Goal: Task Accomplishment & Management: Manage account settings

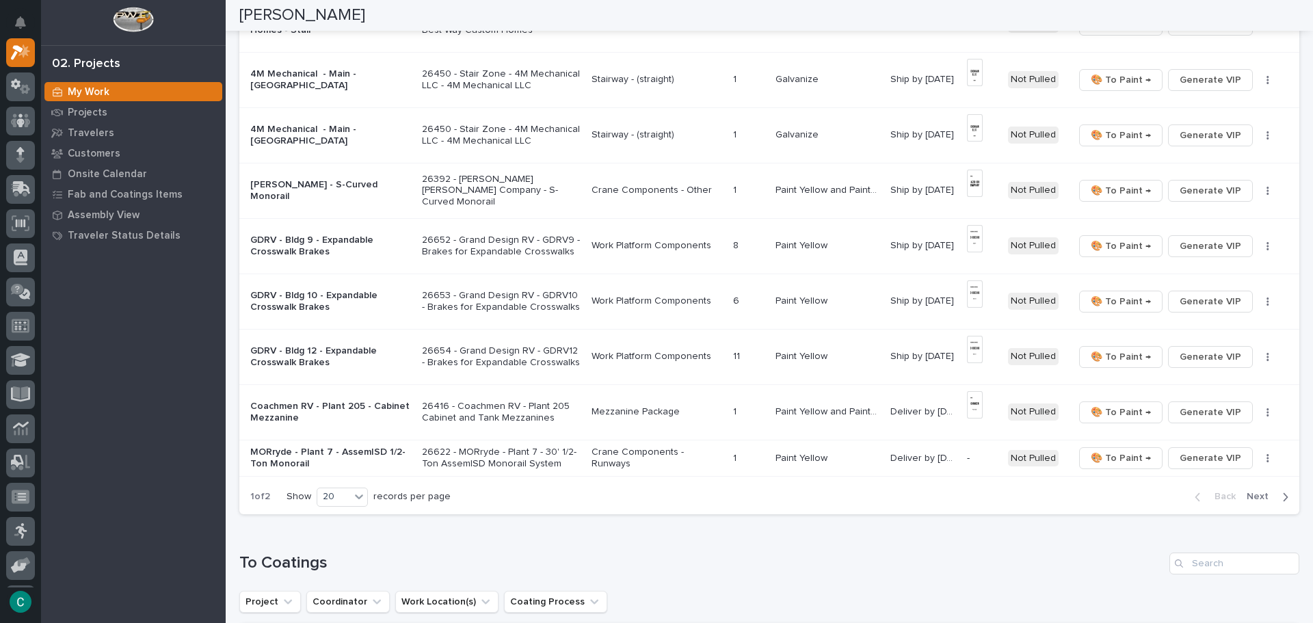
scroll to position [834, 0]
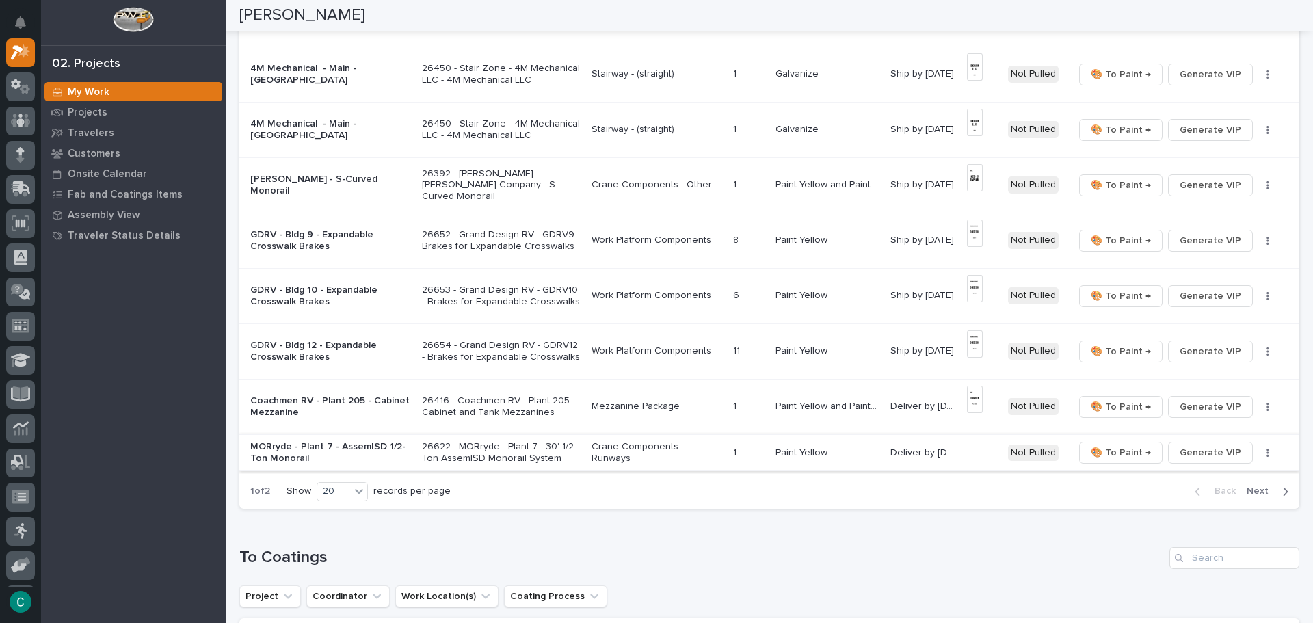
click at [1185, 456] on span "Generate VIP" at bounding box center [1211, 453] width 62 height 16
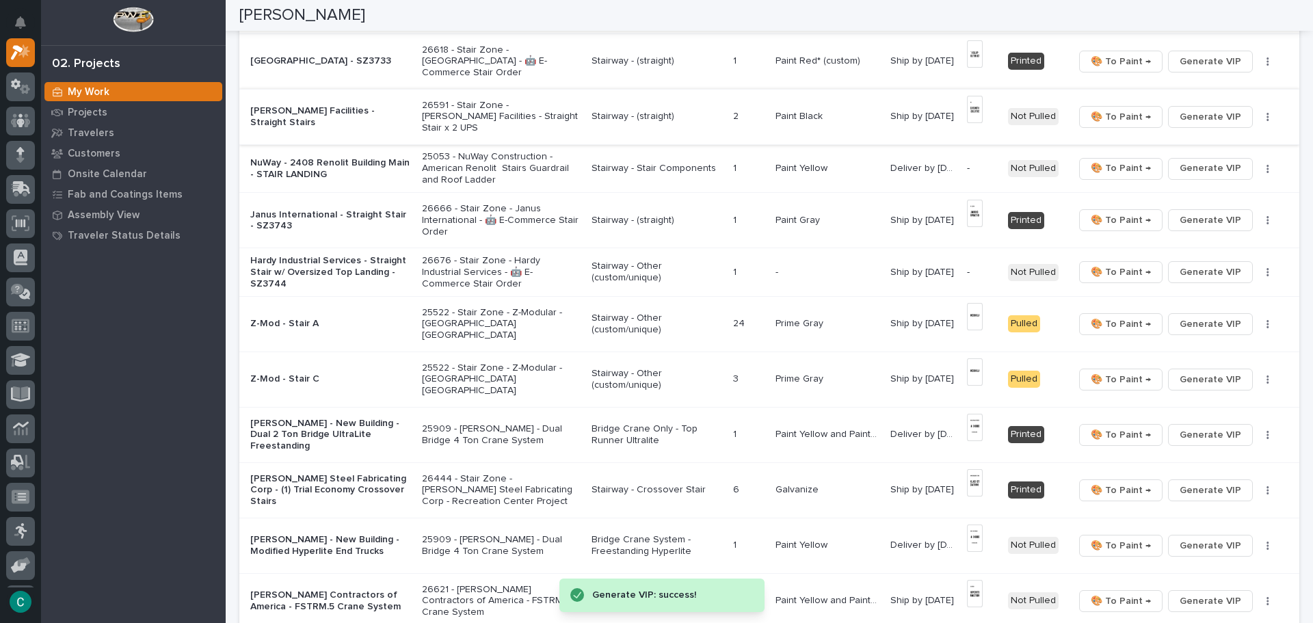
scroll to position [219, 0]
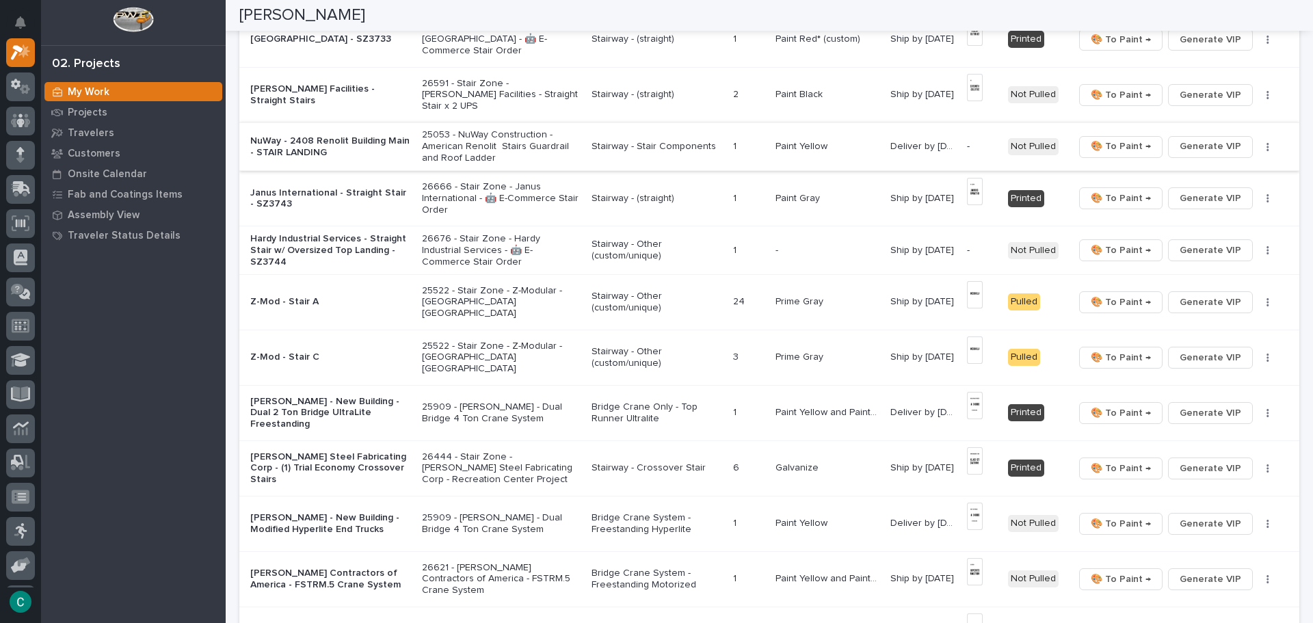
click at [1201, 145] on span "Generate VIP" at bounding box center [1211, 146] width 62 height 16
click at [1218, 252] on span "Generate VIP" at bounding box center [1211, 250] width 62 height 16
click at [570, 248] on td "26676 - Stair Zone - Hardy Industrial Services - 🤖 E-Commerce Stair Order" at bounding box center [502, 250] width 170 height 49
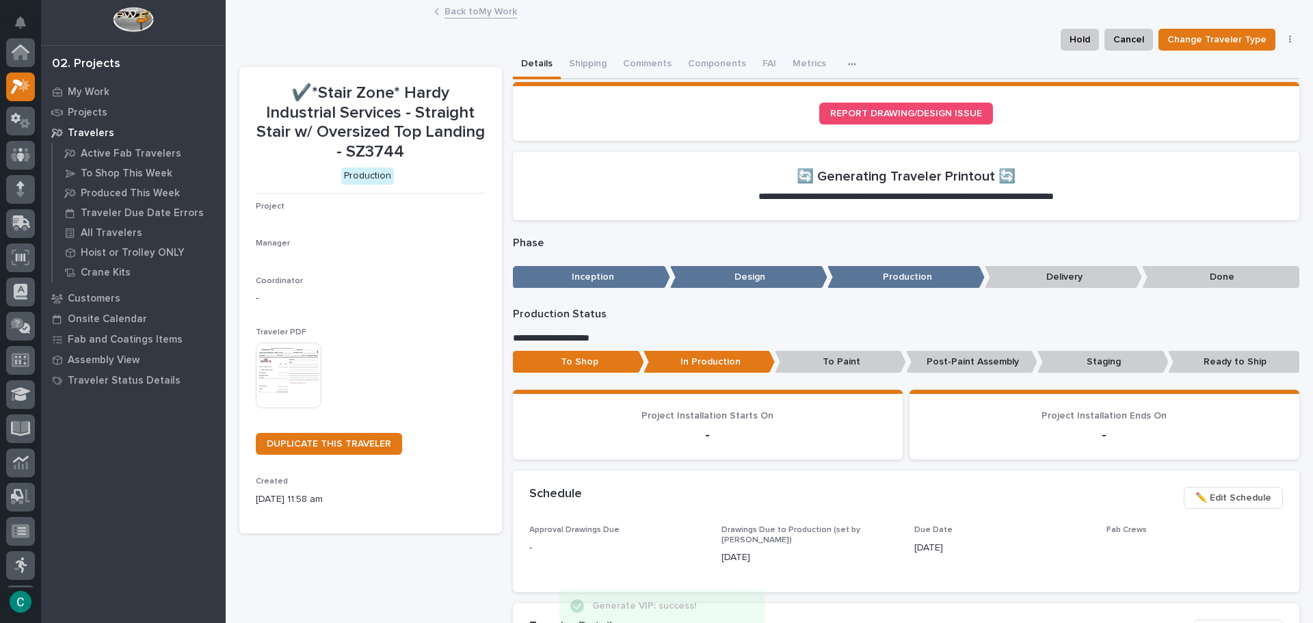
scroll to position [34, 0]
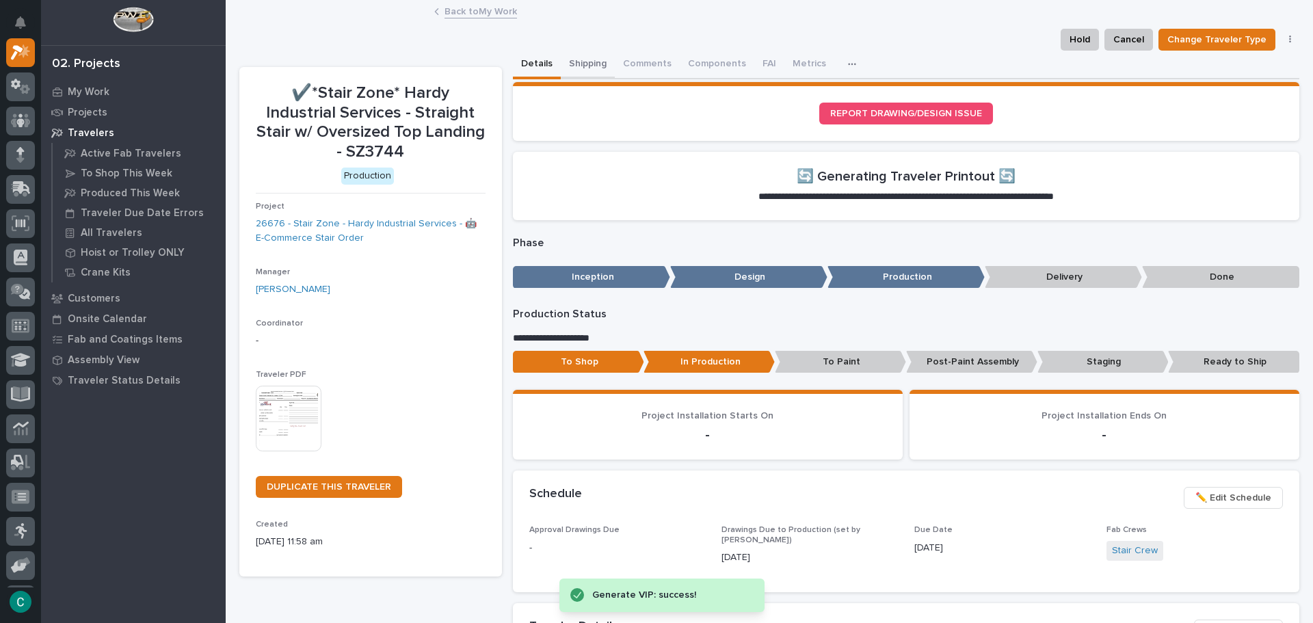
click at [587, 55] on button "Shipping" at bounding box center [588, 65] width 54 height 29
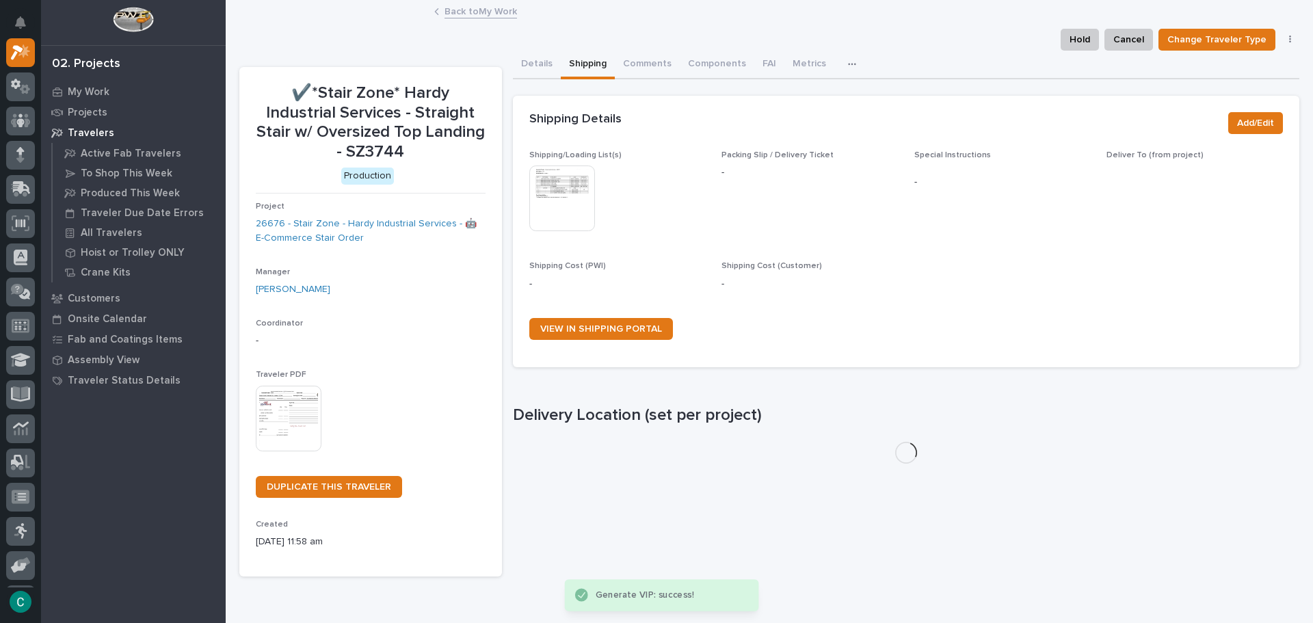
click at [555, 185] on img at bounding box center [562, 199] width 66 height 66
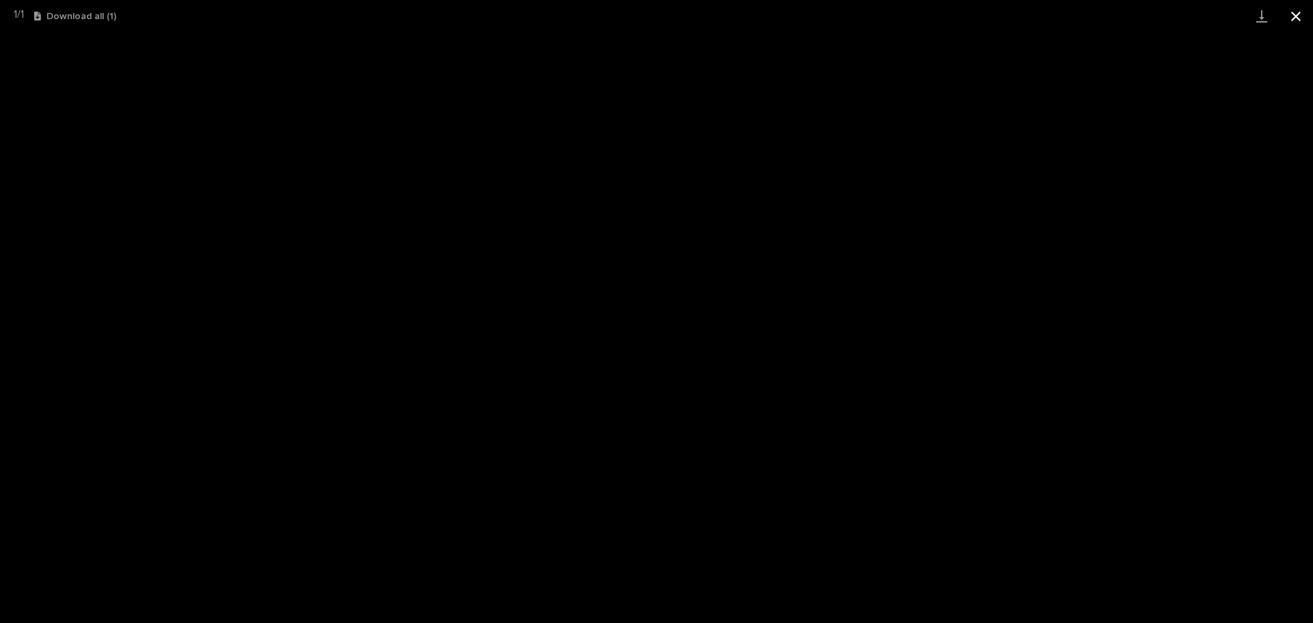
click at [1293, 14] on button "Close gallery" at bounding box center [1296, 16] width 34 height 32
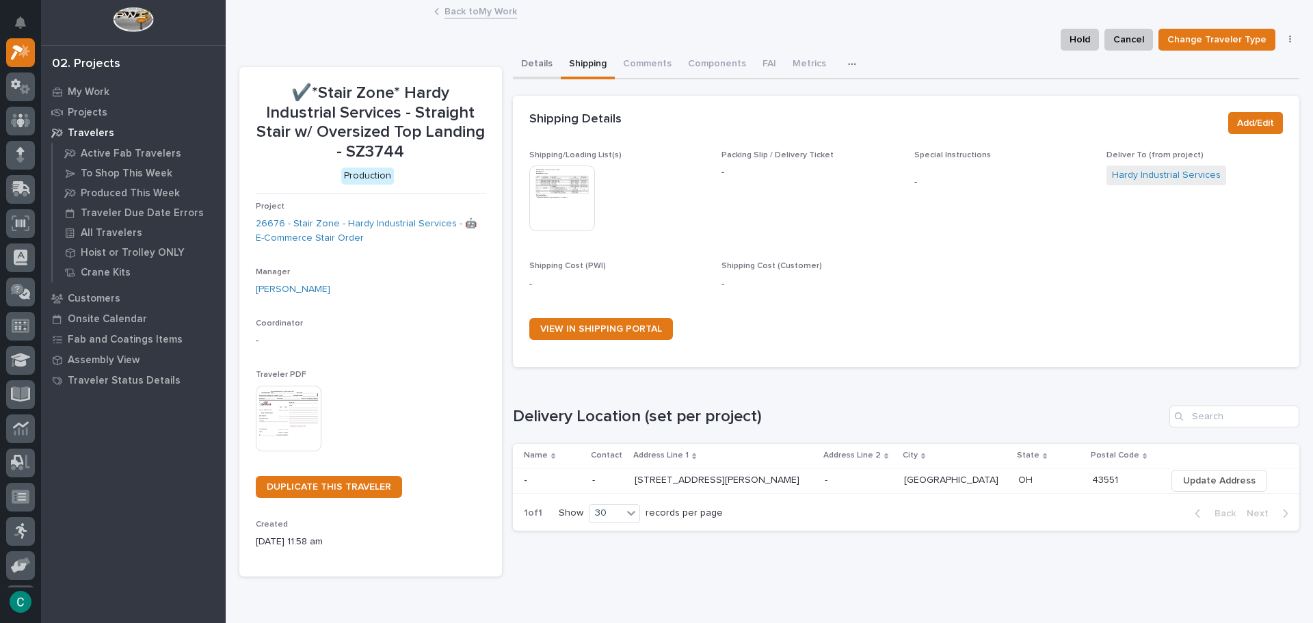
click at [523, 62] on button "Details" at bounding box center [537, 65] width 48 height 29
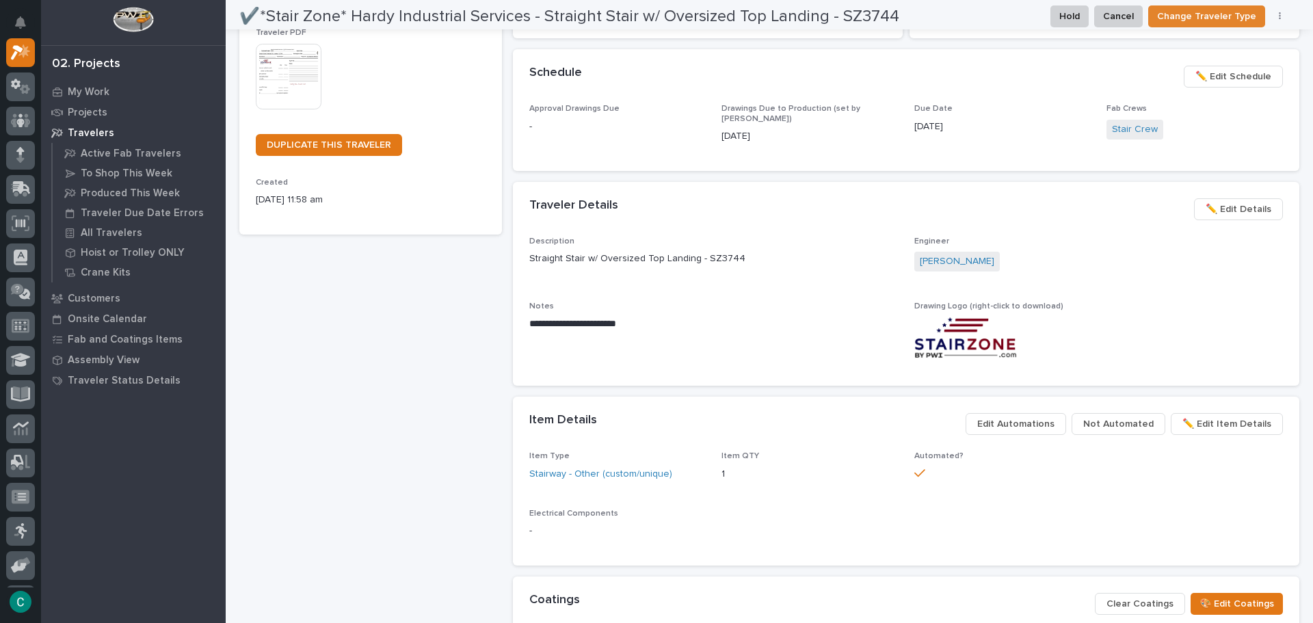
scroll to position [684, 0]
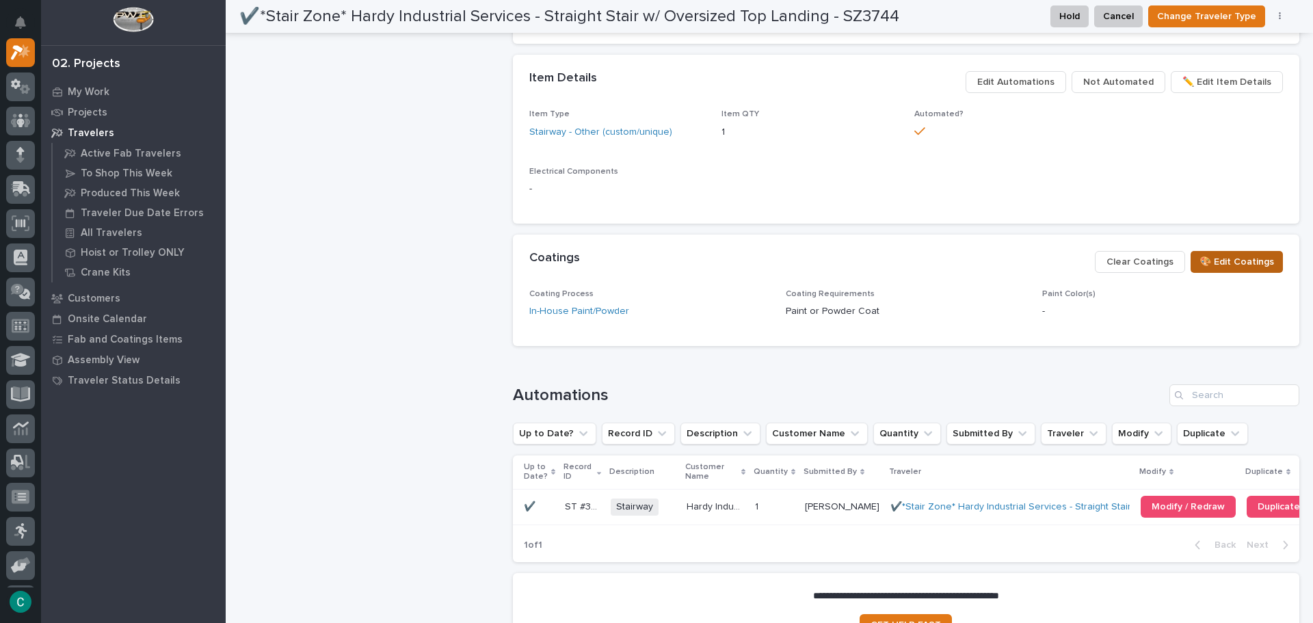
click at [1211, 265] on span "🎨 Edit Coatings" at bounding box center [1237, 262] width 75 height 16
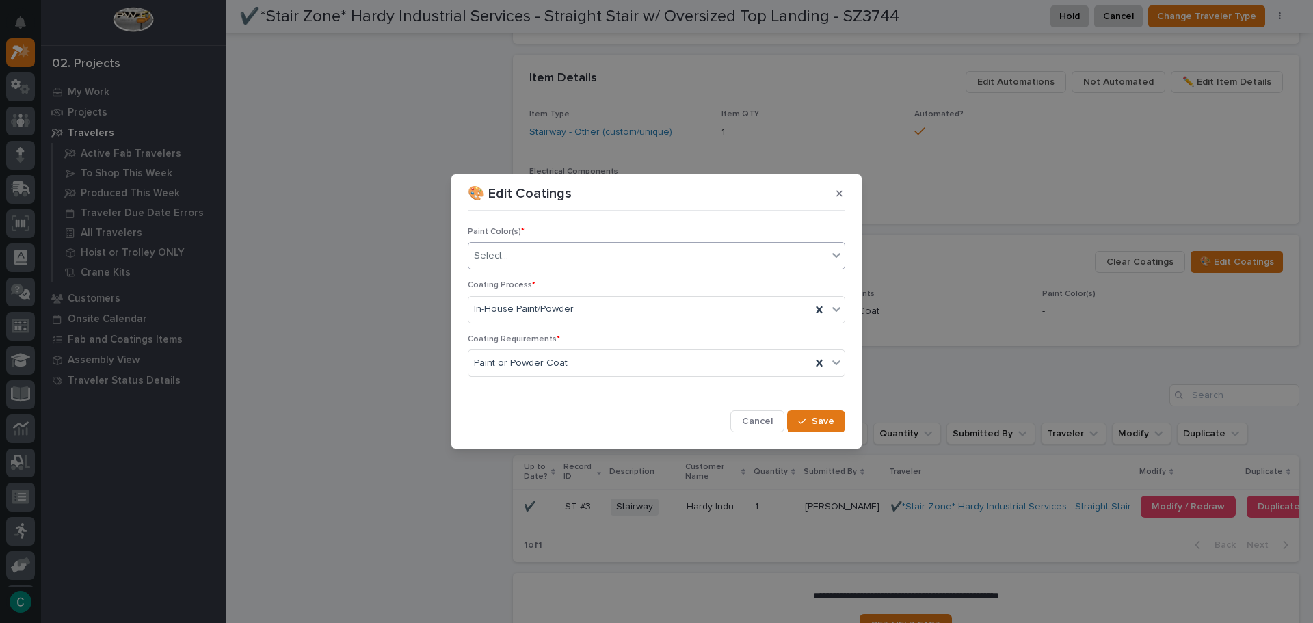
click at [518, 246] on div "Select..." at bounding box center [648, 256] width 359 height 23
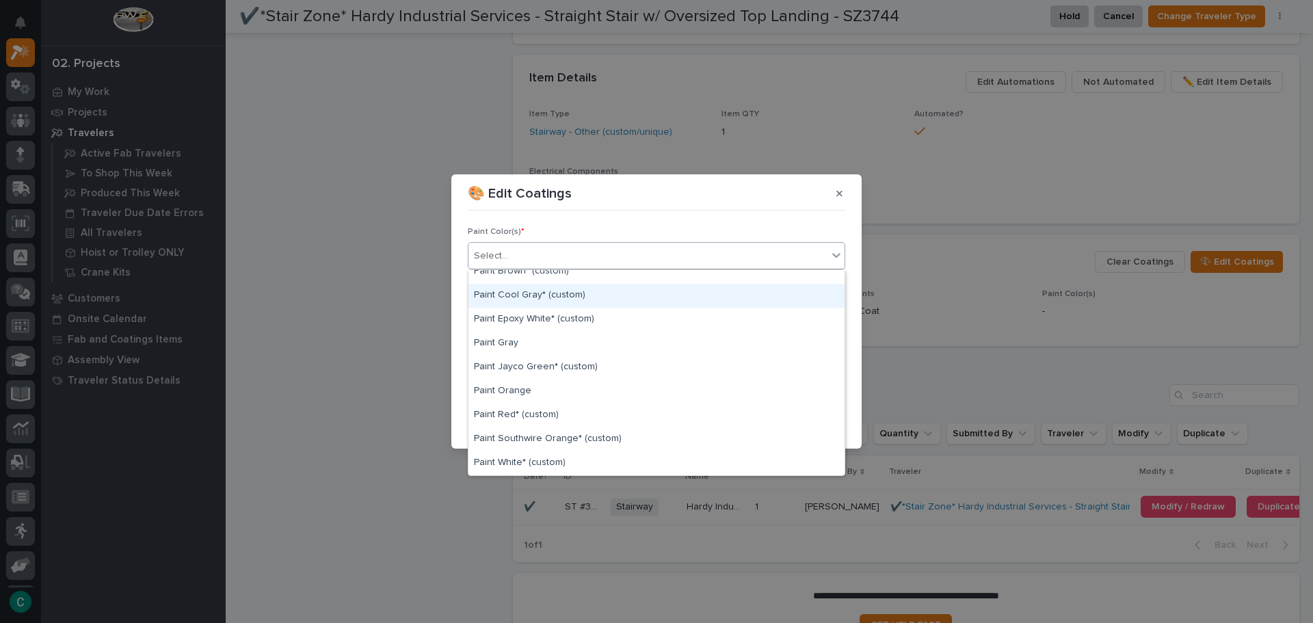
scroll to position [274, 0]
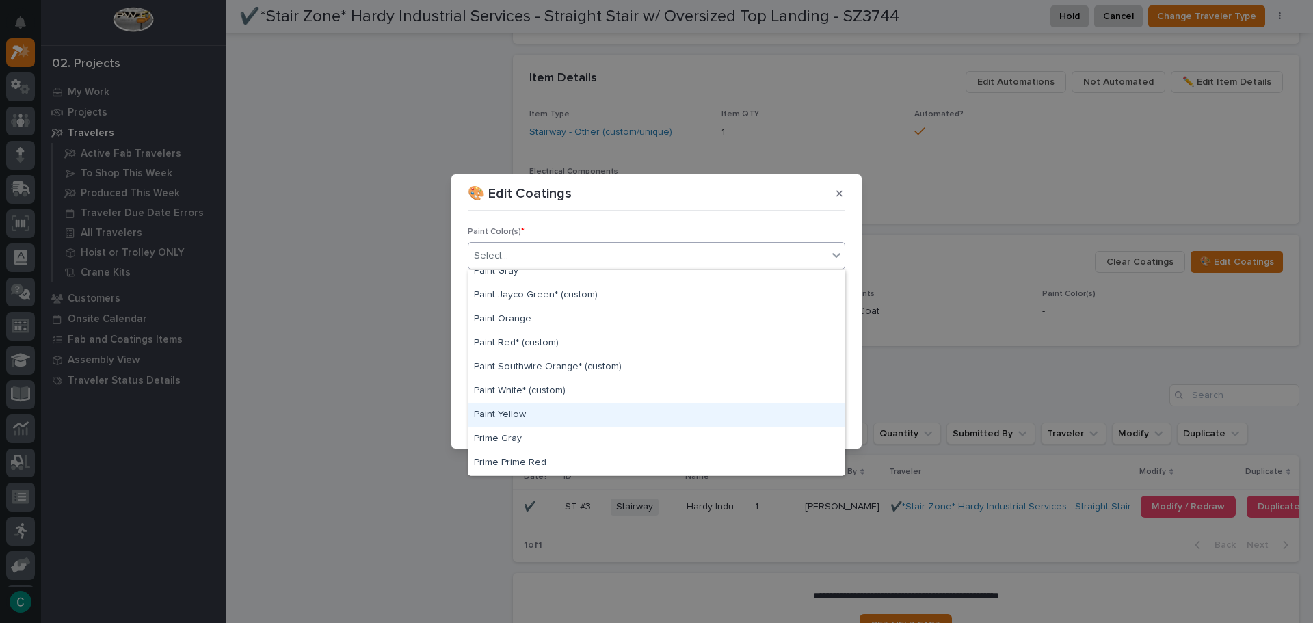
click at [559, 406] on div "Paint Yellow" at bounding box center [657, 416] width 376 height 24
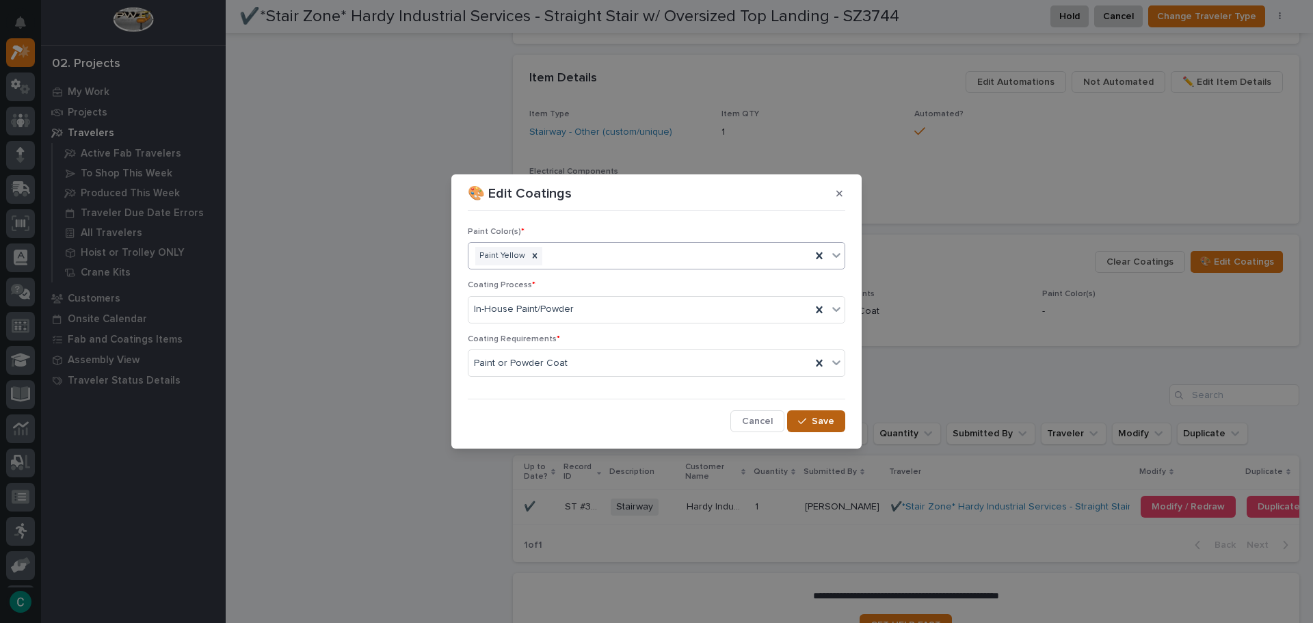
click at [805, 419] on icon "button" at bounding box center [802, 422] width 8 height 10
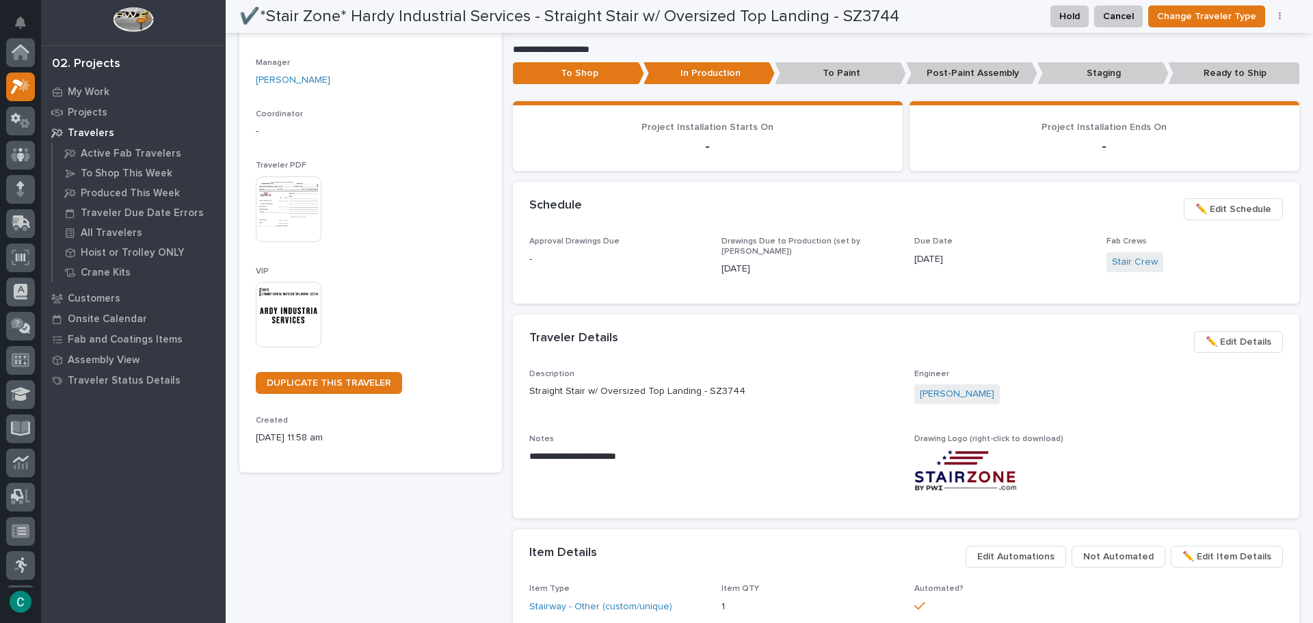
scroll to position [0, 0]
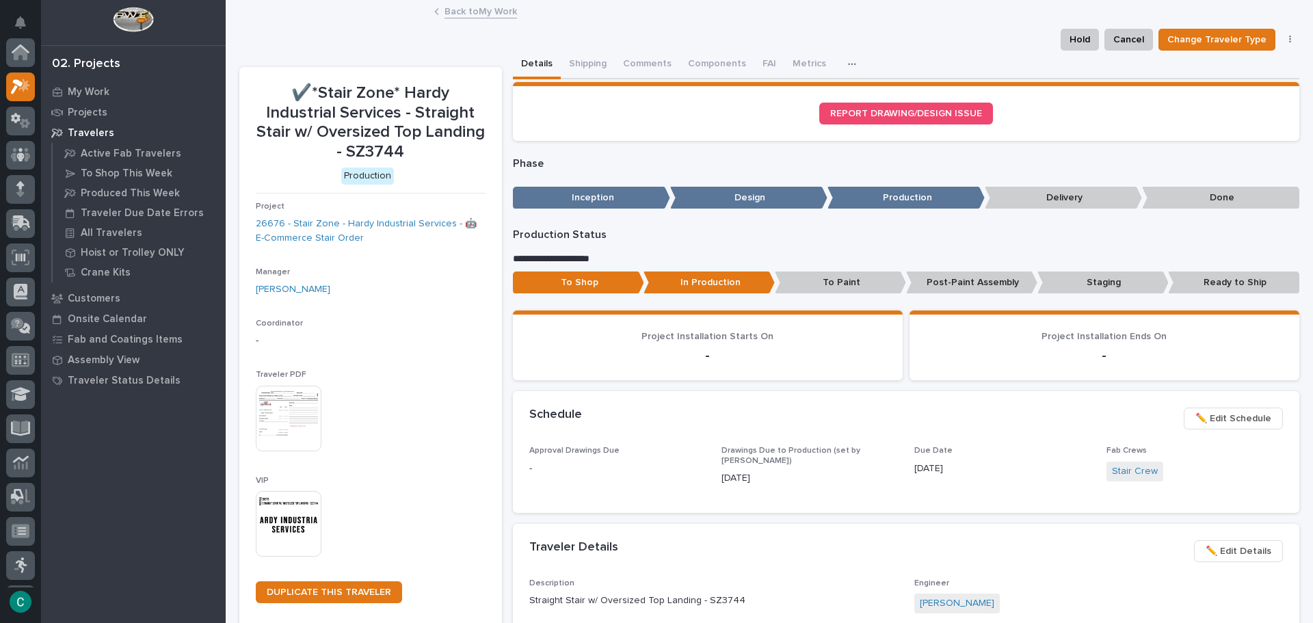
click at [481, 14] on link "Back to My Work" at bounding box center [481, 11] width 72 height 16
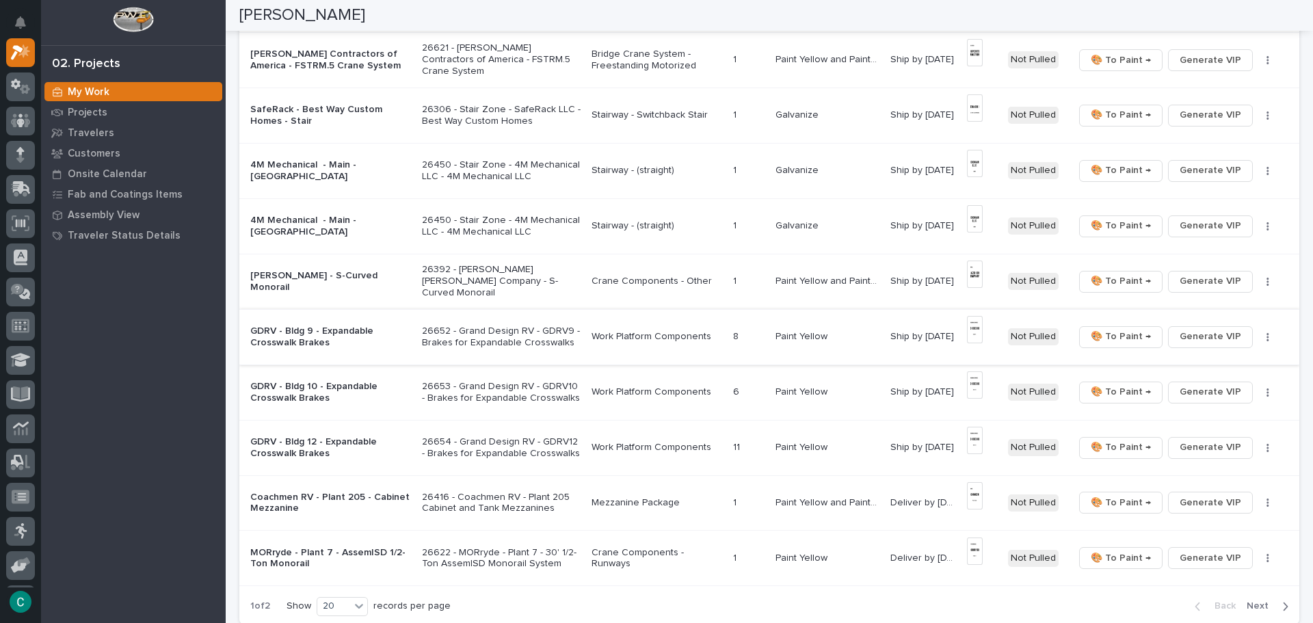
scroll to position [1026, 0]
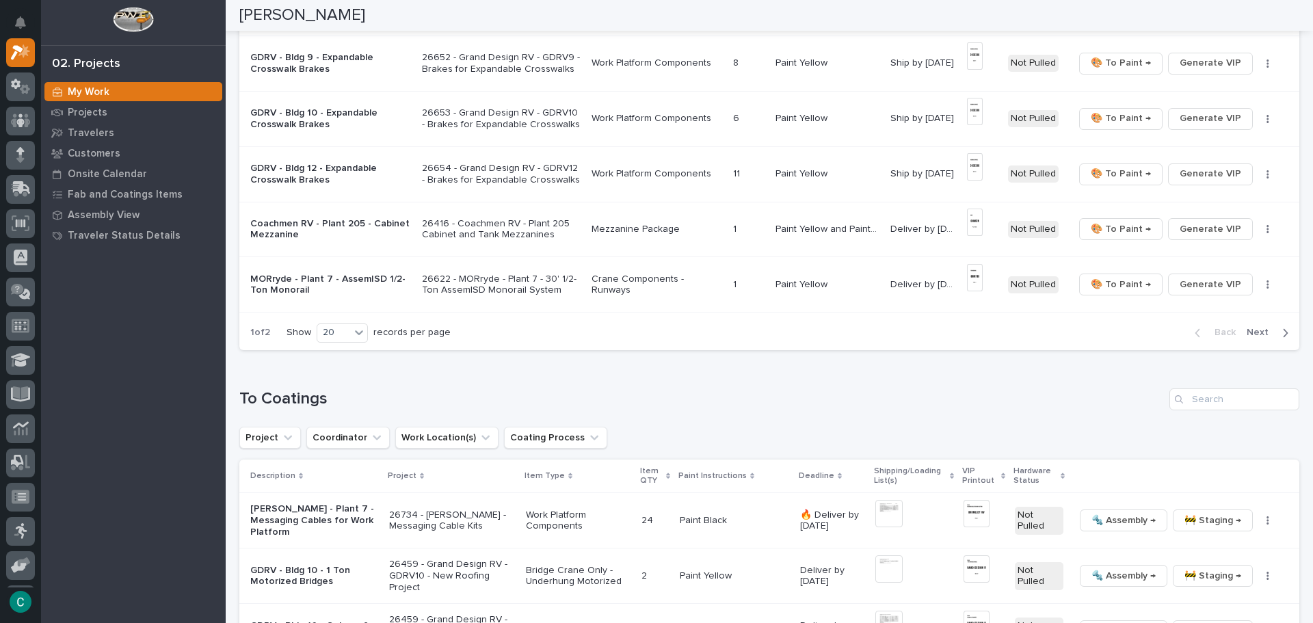
click at [1247, 335] on span "Next" at bounding box center [1262, 332] width 30 height 12
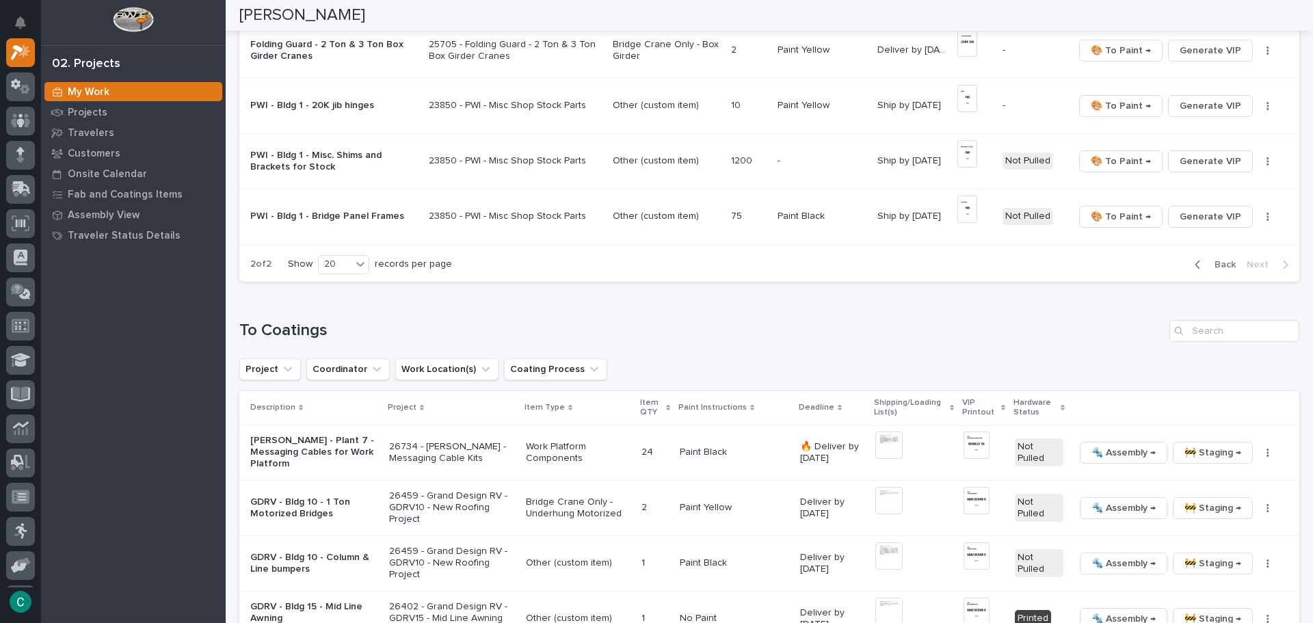
scroll to position [325, 0]
